Goal: Subscribe to service/newsletter

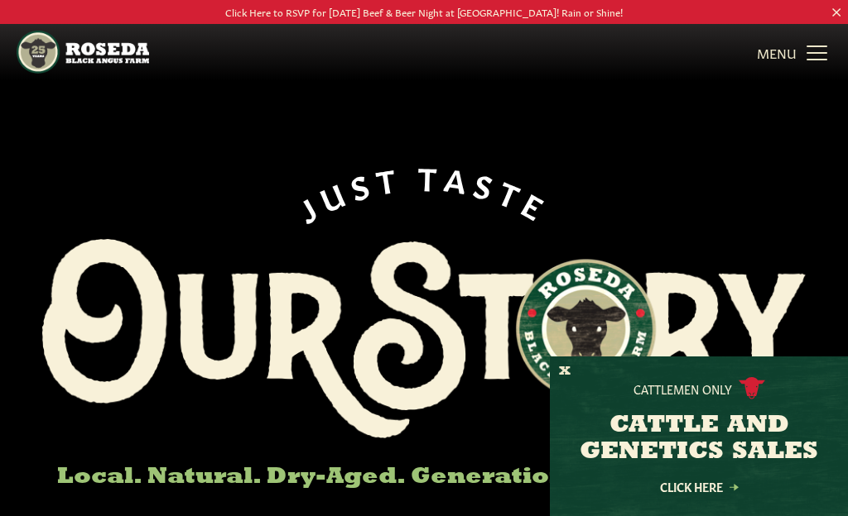
click at [565, 356] on img at bounding box center [423, 338] width 763 height 199
click at [568, 369] on button "X" at bounding box center [565, 371] width 12 height 17
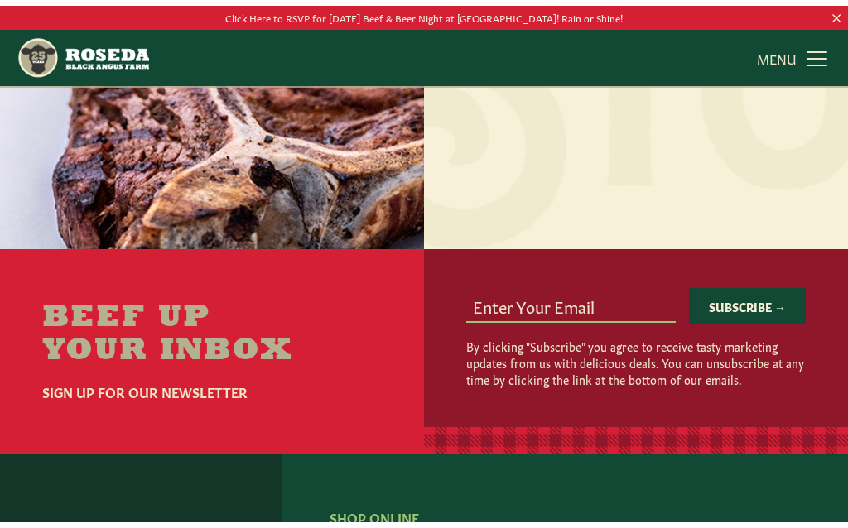
scroll to position [2086, 0]
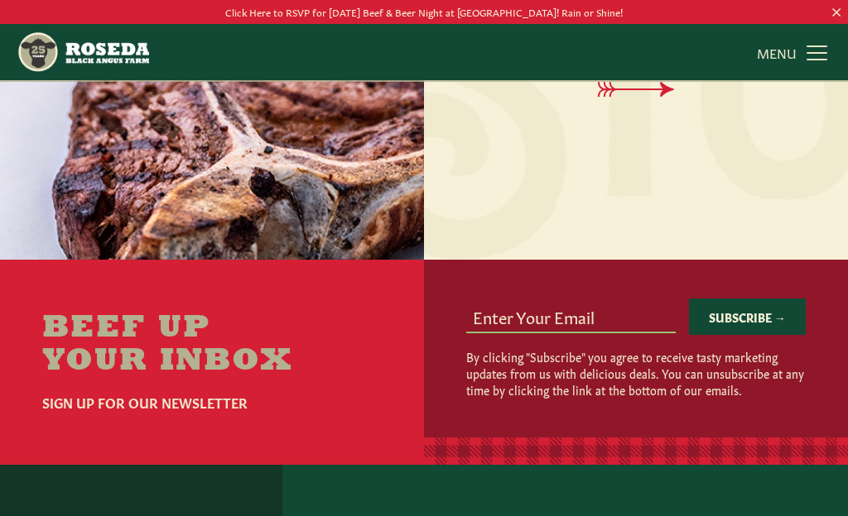
click at [136, 392] on h6 "Sign Up For Our Newsletter" at bounding box center [211, 402] width 339 height 20
click at [747, 299] on button "Subscribe →" at bounding box center [747, 317] width 117 height 36
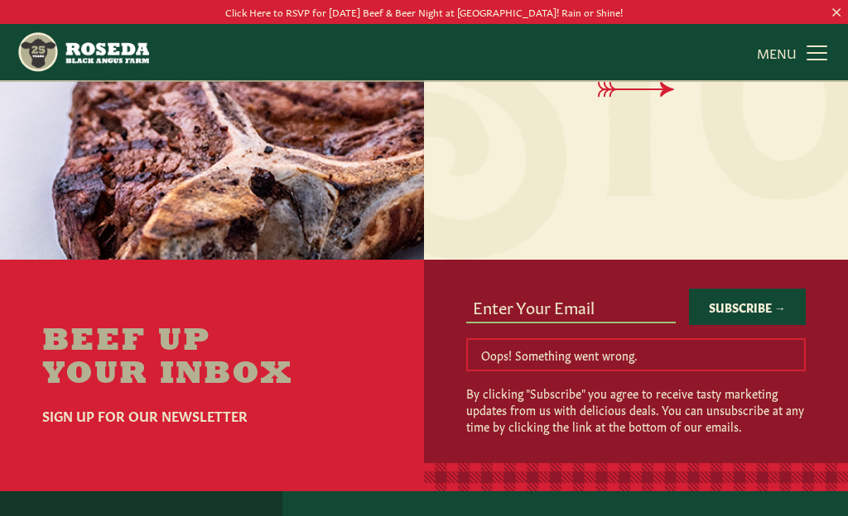
click at [505, 348] on p "Oops! Something went wrong." at bounding box center [635, 355] width 339 height 33
click at [502, 303] on input "email" at bounding box center [570, 306] width 209 height 31
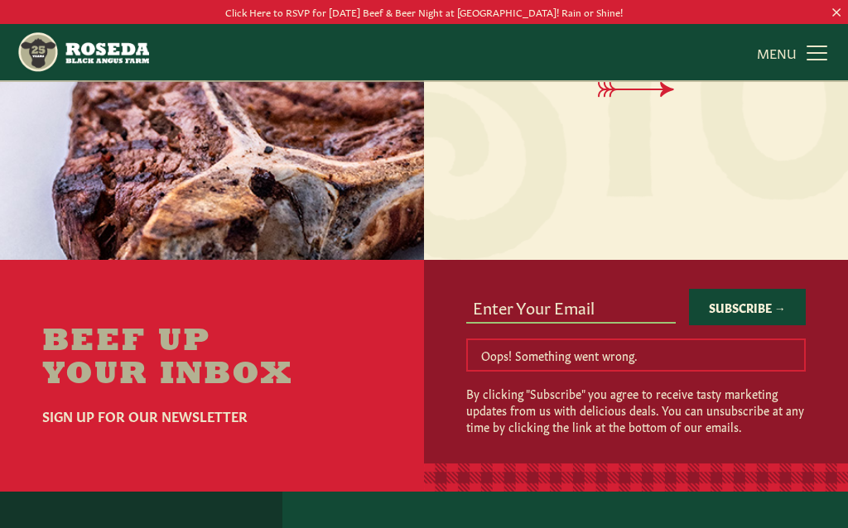
scroll to position [2085, 0]
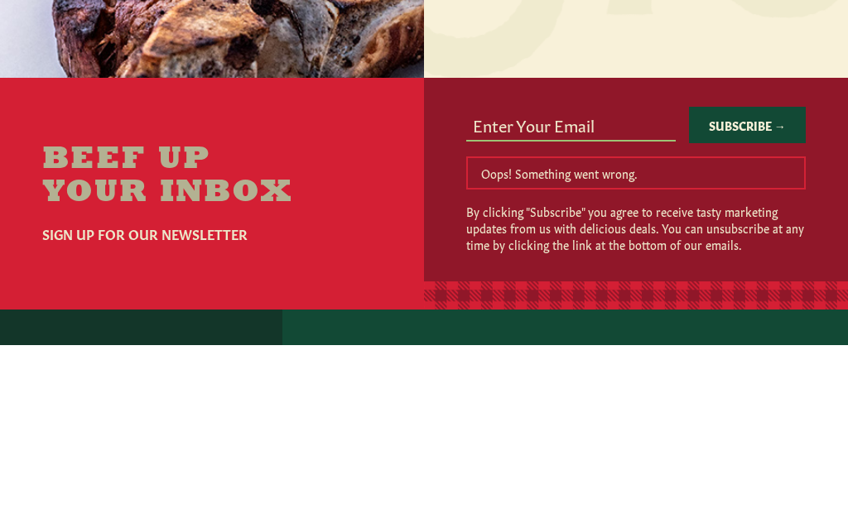
type input "[EMAIL_ADDRESS][DOMAIN_NAME]"
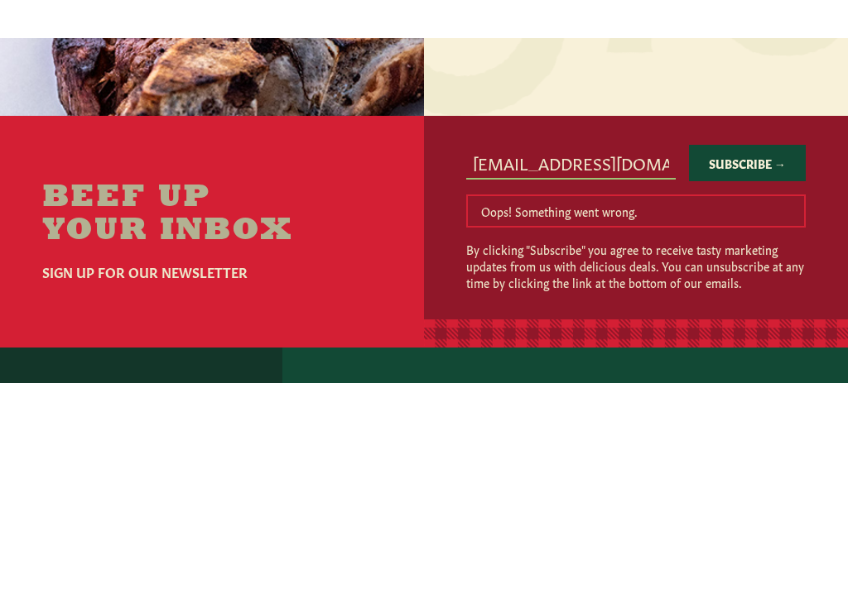
scroll to position [2269, 0]
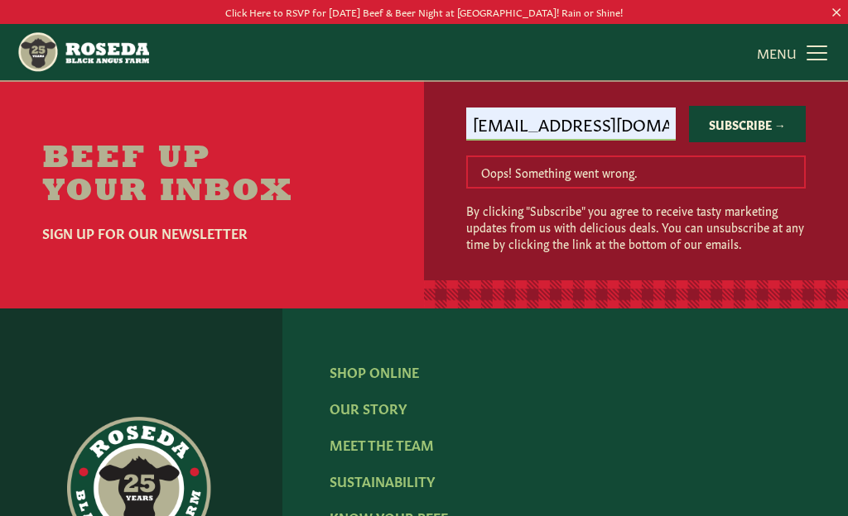
click at [747, 108] on button "Subscribe →" at bounding box center [747, 124] width 117 height 36
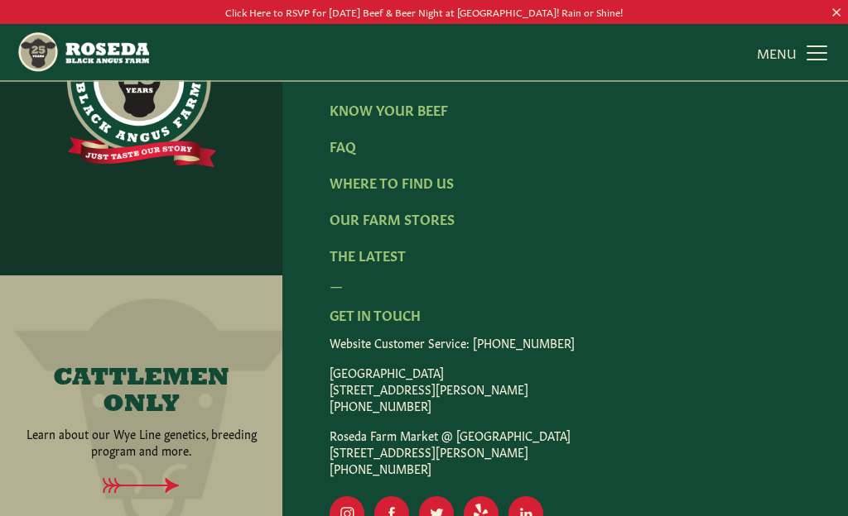
scroll to position [2698, 0]
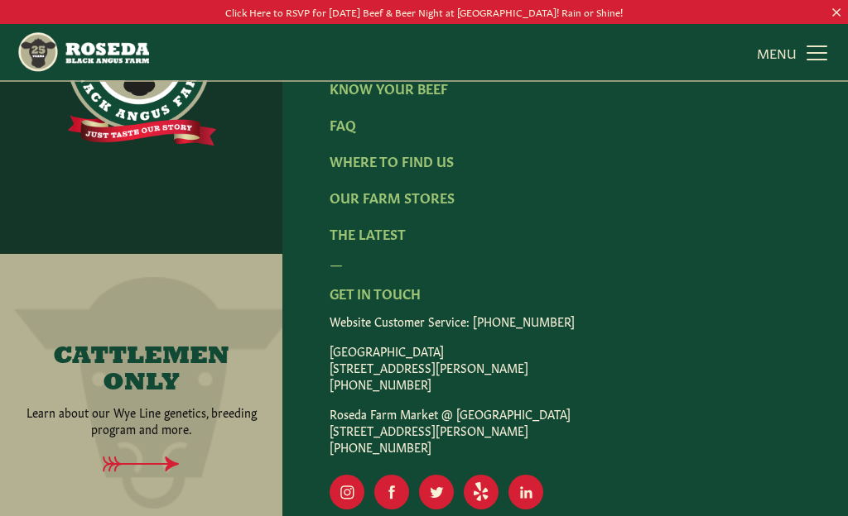
click at [420, 188] on link "Our Farm Stores" at bounding box center [391, 197] width 125 height 18
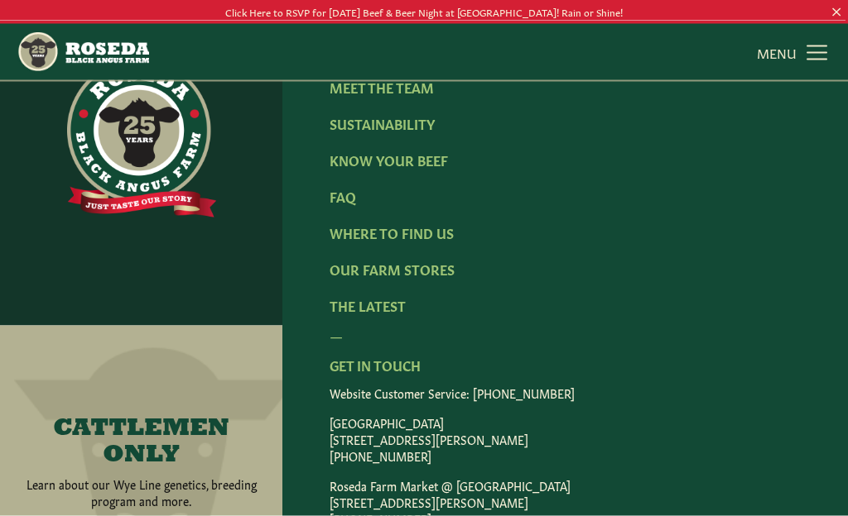
scroll to position [2803, 0]
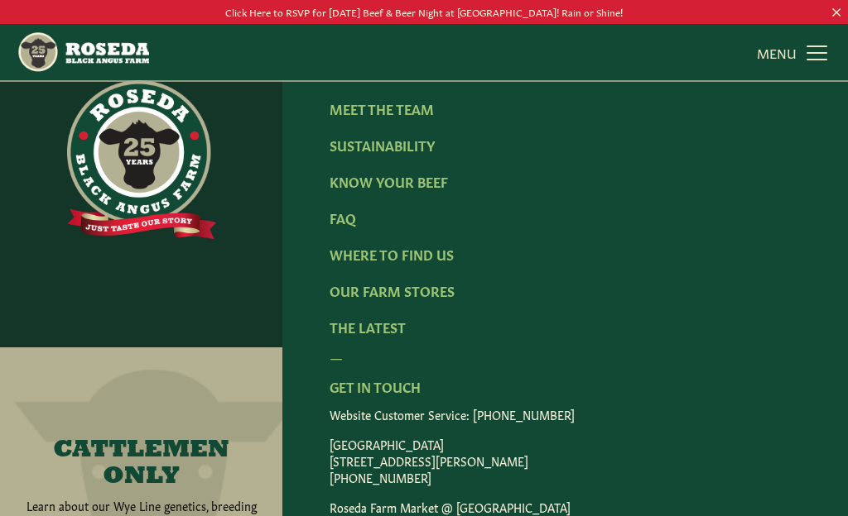
click at [410, 263] on link "Where To Find Us" at bounding box center [391, 254] width 124 height 18
